Goal: Task Accomplishment & Management: Manage account settings

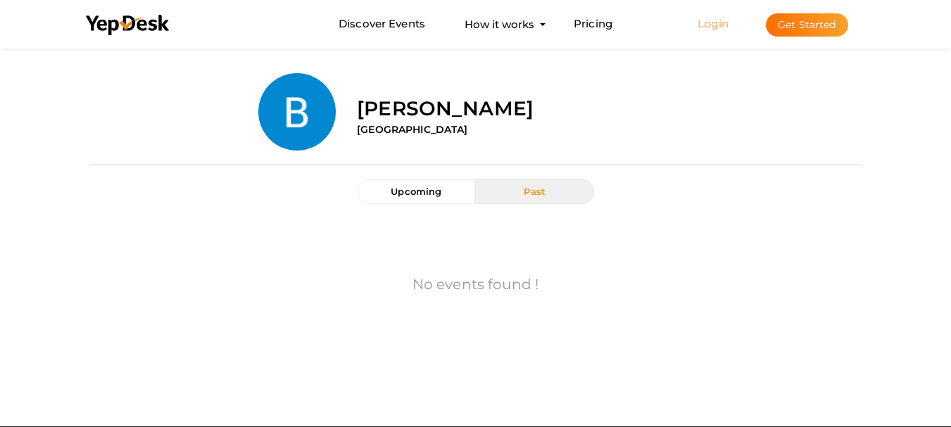
click at [717, 19] on link "Login" at bounding box center [713, 23] width 31 height 13
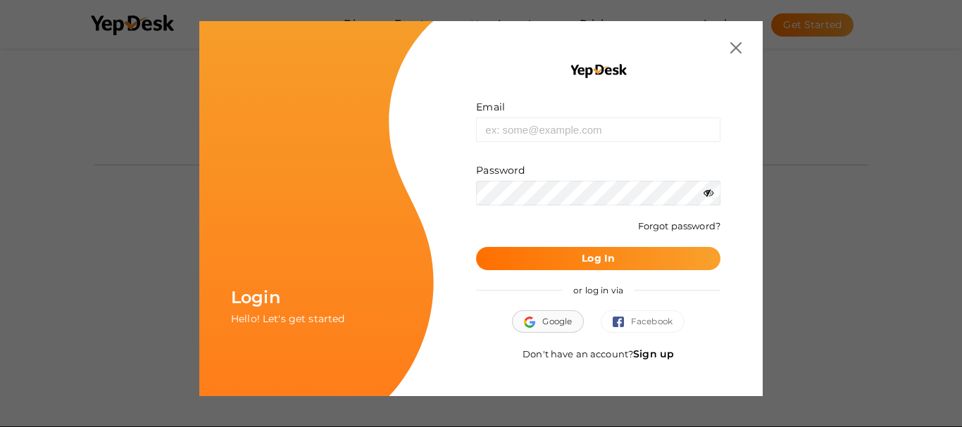
click at [572, 325] on button "Google" at bounding box center [548, 322] width 72 height 23
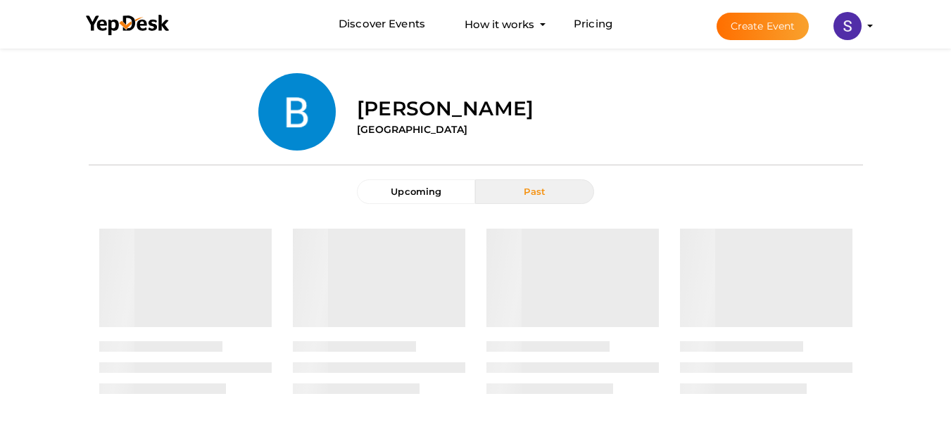
click at [851, 30] on img at bounding box center [848, 26] width 28 height 28
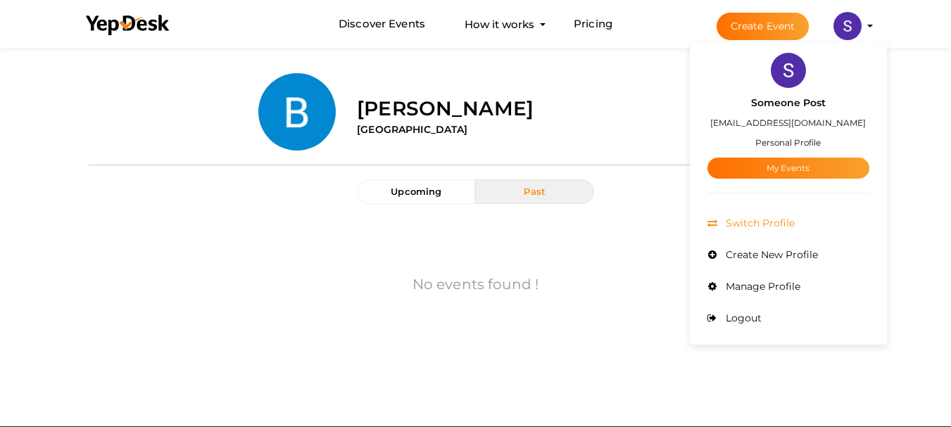
click at [773, 229] on span "Switch Profile" at bounding box center [758, 223] width 73 height 13
